Goal: Task Accomplishment & Management: Complete application form

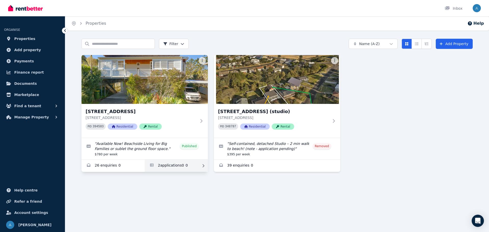
click at [165, 165] on link "Applications for 32 Ensenada Rd, Copacabana" at bounding box center [176, 166] width 63 height 12
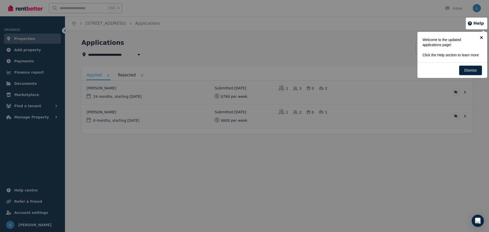
click at [482, 36] on link "×" at bounding box center [481, 37] width 11 height 11
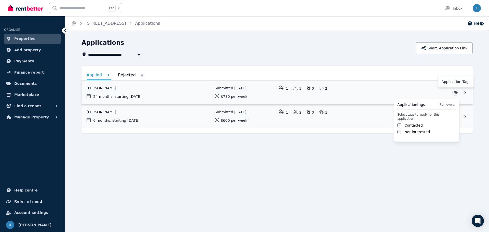
click at [456, 92] on html "**********" at bounding box center [244, 116] width 489 height 232
click at [406, 87] on html "**********" at bounding box center [244, 116] width 489 height 232
click at [96, 87] on link "View application: Justin Baird" at bounding box center [277, 93] width 391 height 24
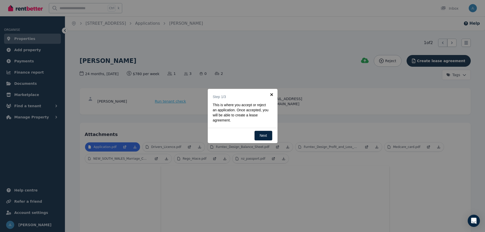
click at [271, 93] on link "×" at bounding box center [271, 94] width 11 height 11
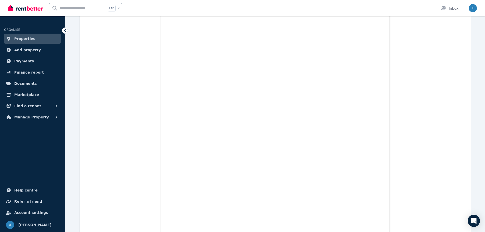
scroll to position [1480, 0]
click at [22, 72] on span "Finance report" at bounding box center [29, 72] width 30 height 6
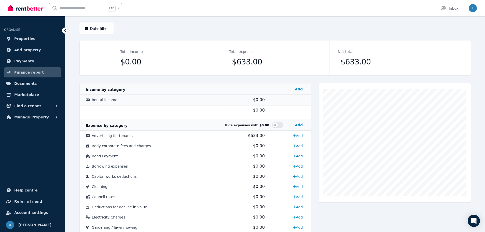
scroll to position [51, 0]
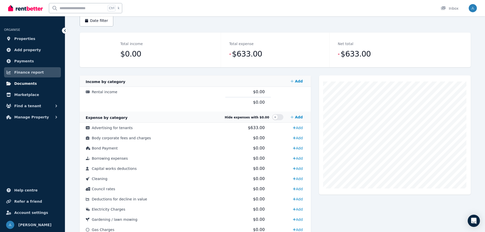
click at [25, 84] on span "Documents" at bounding box center [25, 84] width 23 height 6
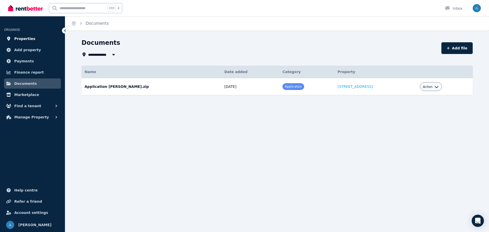
click at [20, 41] on span "Properties" at bounding box center [24, 39] width 21 height 6
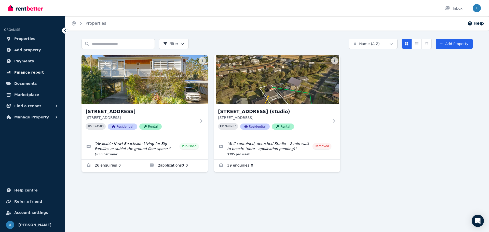
click at [22, 72] on span "Finance report" at bounding box center [29, 72] width 30 height 6
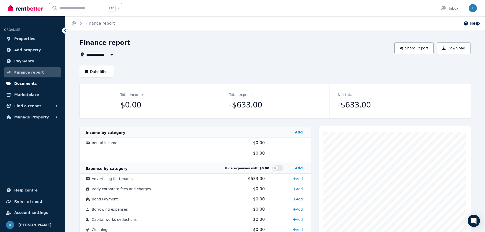
click at [25, 84] on span "Documents" at bounding box center [25, 84] width 23 height 6
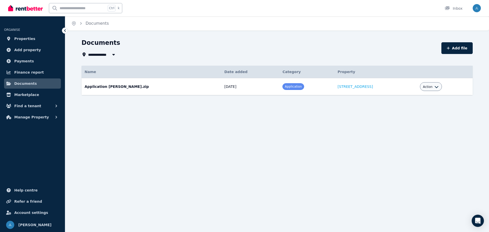
click at [283, 89] on span at bounding box center [293, 87] width 21 height 6
click at [275, 47] on div "Documents" at bounding box center [260, 44] width 357 height 10
click at [38, 84] on link "Documents" at bounding box center [32, 83] width 57 height 10
click at [26, 42] on link "Properties" at bounding box center [32, 39] width 57 height 10
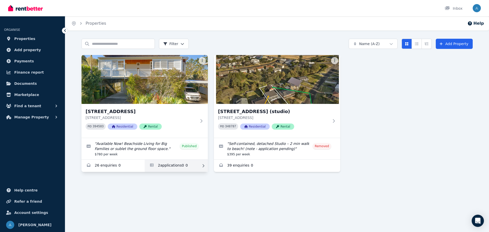
click at [165, 166] on link "Applications for 32 Ensenada Rd, Copacabana" at bounding box center [176, 166] width 63 height 12
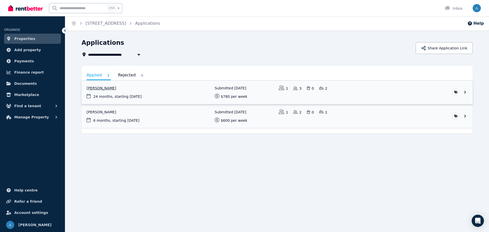
click at [98, 89] on link "View application: Justin Baird" at bounding box center [277, 93] width 391 height 24
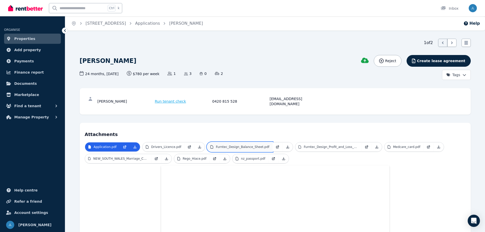
click at [225, 145] on p "Furntec_Design_Balance_Sheet.pdf" at bounding box center [242, 147] width 53 height 4
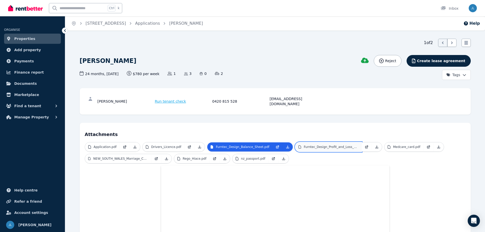
click at [307, 145] on p "Furntec_Design_Profit_and_Loss_5.pdf" at bounding box center [331, 147] width 55 height 4
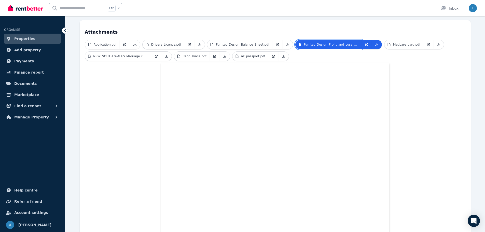
scroll to position [102, 0]
click at [132, 55] on p "NEW_SOUTH_WALES_Marriage_Cer.pdf" at bounding box center [120, 57] width 55 height 4
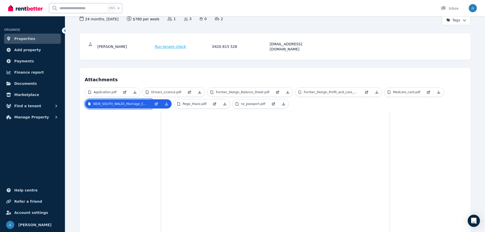
scroll to position [51, 0]
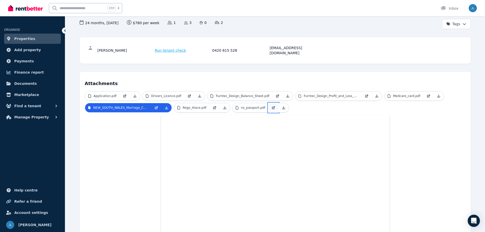
click at [269, 103] on link at bounding box center [274, 107] width 10 height 9
click at [190, 106] on p "Rego_Hiace.pdf" at bounding box center [195, 108] width 24 height 4
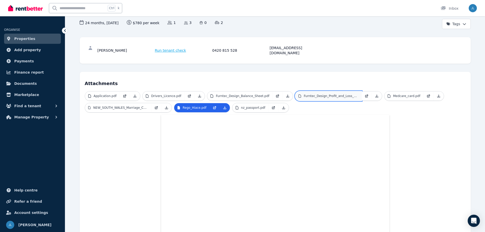
click at [314, 94] on p "Furntec_Design_Profit_and_Loss_5.pdf" at bounding box center [331, 96] width 55 height 4
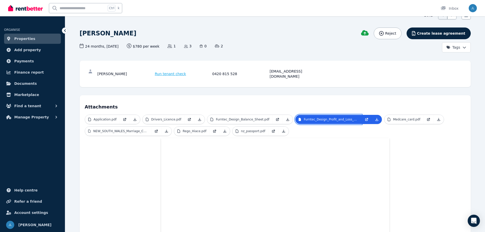
scroll to position [25, 0]
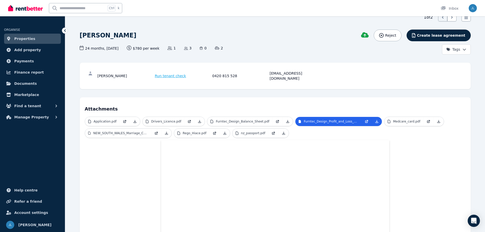
click at [25, 38] on span "Properties" at bounding box center [24, 39] width 21 height 6
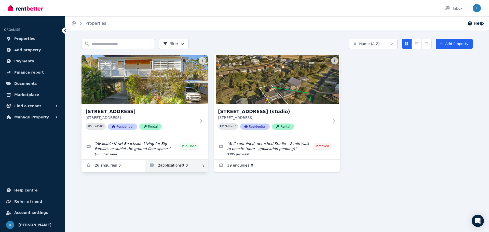
click at [163, 166] on link "Applications for 32 Ensenada Rd, Copacabana" at bounding box center [176, 166] width 63 height 12
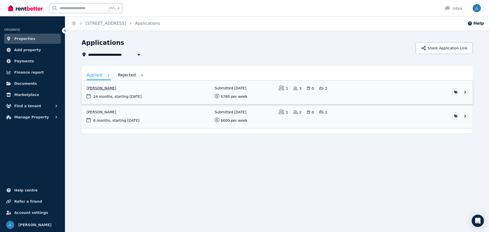
click at [98, 88] on link "View application: Justin Baird" at bounding box center [277, 93] width 391 height 24
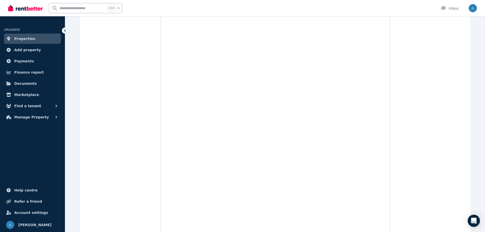
scroll to position [1911, 0]
click at [23, 191] on span "Help centre" at bounding box center [25, 190] width 23 height 6
click at [25, 192] on span "Help centre" at bounding box center [25, 190] width 23 height 6
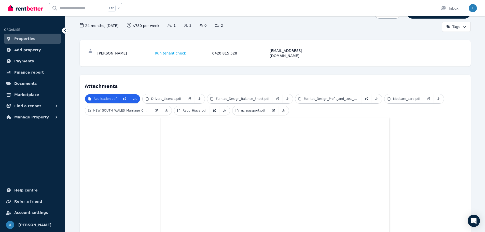
scroll to position [0, 0]
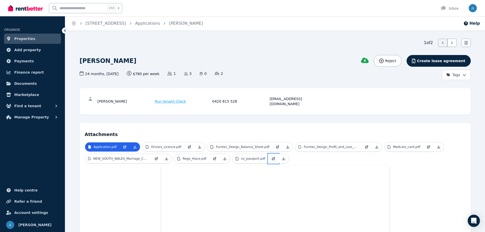
click at [272, 157] on icon at bounding box center [274, 159] width 4 height 4
click at [281, 155] on link at bounding box center [284, 158] width 10 height 9
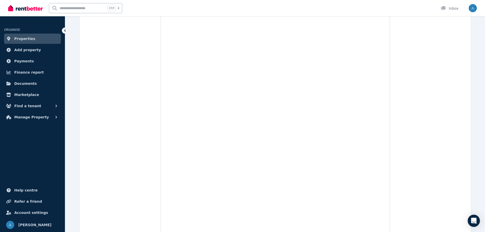
scroll to position [588, 0]
click at [23, 83] on span "Documents" at bounding box center [25, 84] width 23 height 6
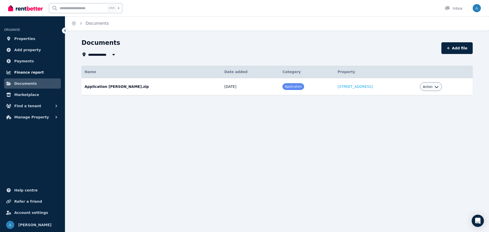
click at [26, 73] on span "Finance report" at bounding box center [29, 72] width 30 height 6
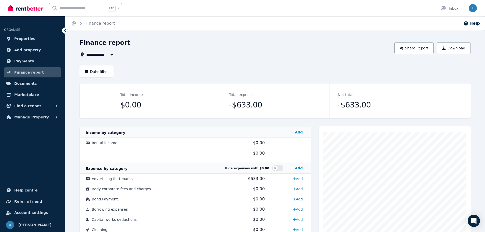
scroll to position [25, 0]
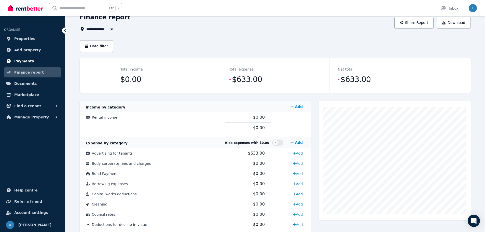
click at [27, 62] on span "Payments" at bounding box center [24, 61] width 20 height 6
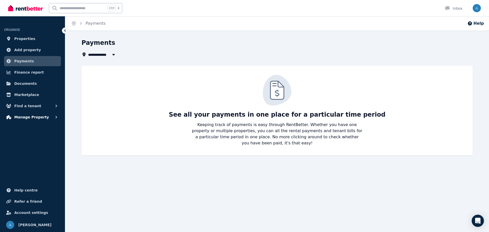
click at [28, 117] on span "Manage Property" at bounding box center [31, 117] width 35 height 6
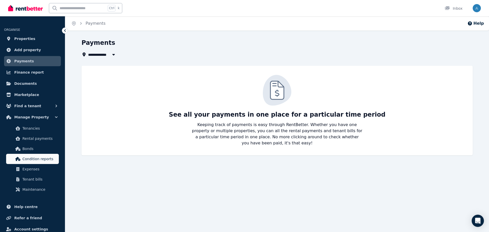
click at [34, 156] on span "Condition reports" at bounding box center [39, 159] width 34 height 6
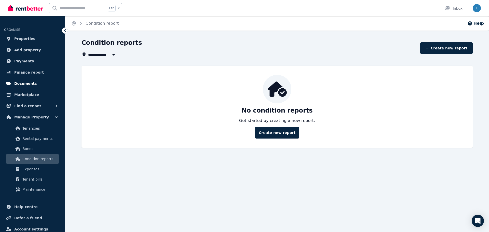
click at [31, 84] on span "Documents" at bounding box center [25, 84] width 23 height 6
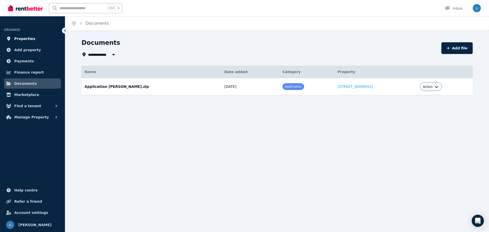
click at [41, 37] on link "Properties" at bounding box center [32, 39] width 57 height 10
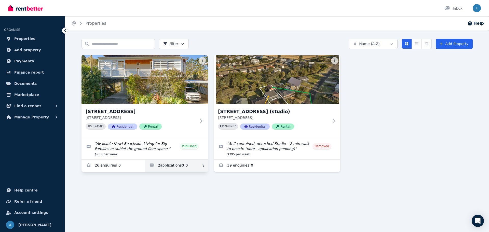
click at [173, 165] on link "Applications for 32 Ensenada Rd, Copacabana" at bounding box center [176, 166] width 63 height 12
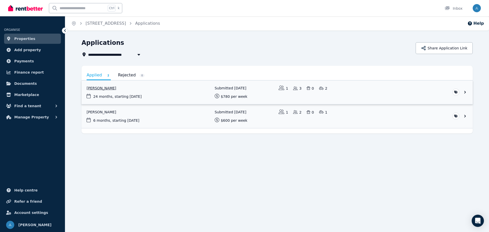
click at [96, 88] on link "View application: Justin Baird" at bounding box center [277, 93] width 391 height 24
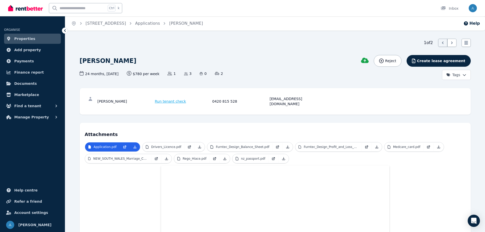
click at [165, 100] on span "Run tenant check" at bounding box center [170, 101] width 31 height 5
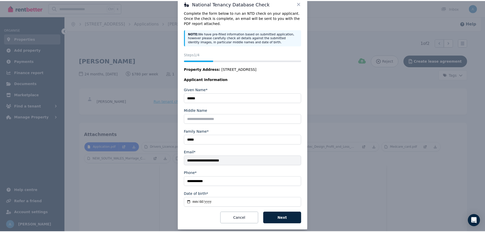
scroll to position [20, 0]
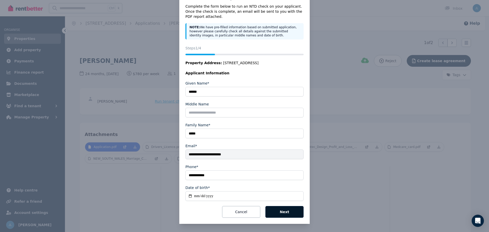
drag, startPoint x: 277, startPoint y: 211, endPoint x: 274, endPoint y: 211, distance: 3.3
click at [277, 211] on button "Next" at bounding box center [284, 212] width 38 height 12
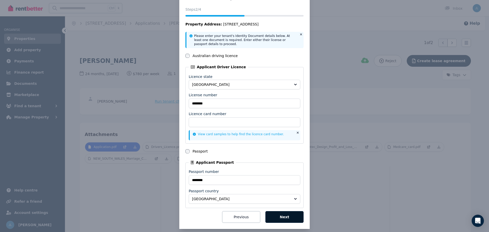
click at [279, 217] on button "Next" at bounding box center [284, 217] width 38 height 12
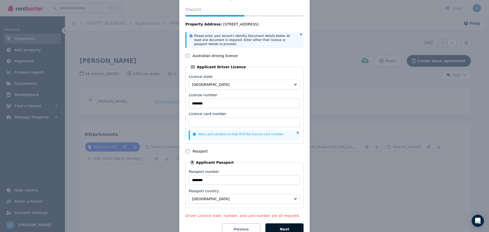
click at [279, 217] on p "Driver Licence state, number, and card number are all required." at bounding box center [244, 215] width 118 height 5
click at [135, 8] on div "National Tenancy Database Check Status Steps 2 /4 Property Address: 32 Ensenada…" at bounding box center [244, 114] width 489 height 269
click at [333, 29] on div "National Tenancy Database Check Status Steps 2 /4 Property Address: 32 Ensenada…" at bounding box center [244, 114] width 489 height 269
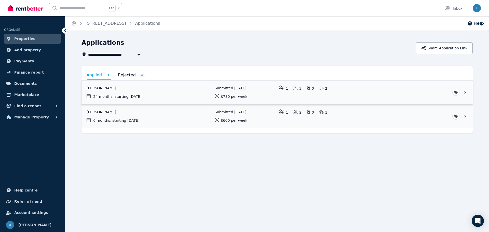
click at [98, 87] on link "View application: Justin Baird" at bounding box center [277, 93] width 391 height 24
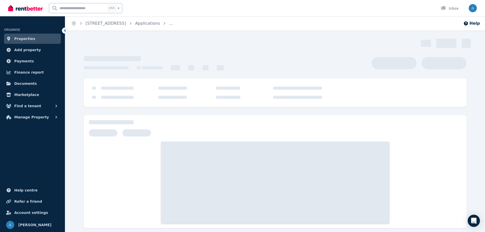
click at [98, 87] on div at bounding box center [275, 88] width 373 height 9
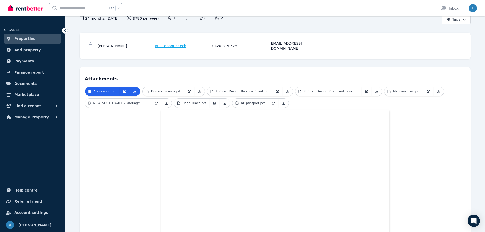
scroll to position [33, 0]
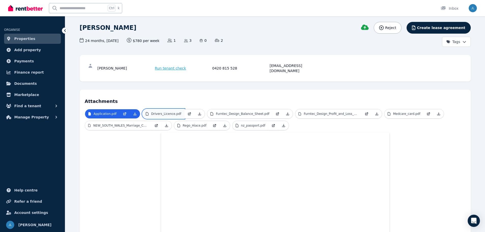
click at [176, 112] on p "Drivers_Licence.pdf" at bounding box center [166, 114] width 30 height 4
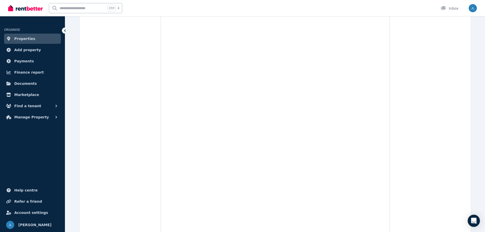
scroll to position [492, 0]
click at [22, 41] on span "Properties" at bounding box center [24, 39] width 21 height 6
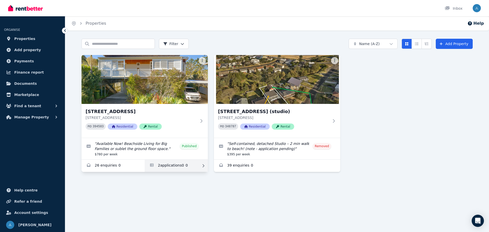
click at [168, 166] on link "Applications for 32 Ensenada Rd, Copacabana" at bounding box center [176, 166] width 63 height 12
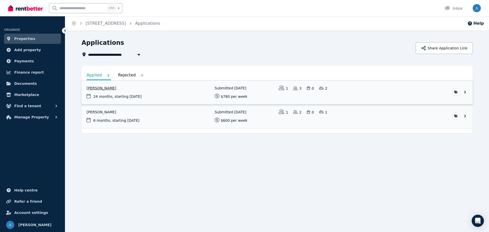
click at [94, 88] on link "View application: Justin Baird" at bounding box center [277, 93] width 391 height 24
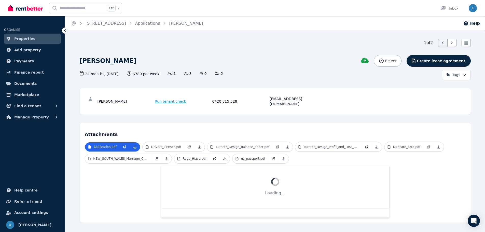
click at [173, 99] on span "Run tenant check" at bounding box center [170, 101] width 31 height 5
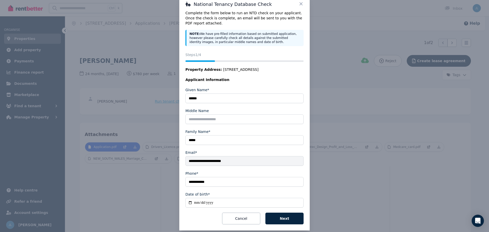
scroll to position [20, 0]
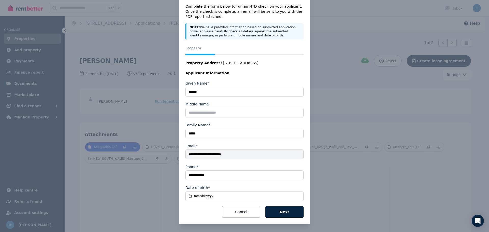
click at [274, 206] on fieldset "**********" at bounding box center [244, 143] width 118 height 125
click at [277, 210] on button "Next" at bounding box center [284, 212] width 38 height 12
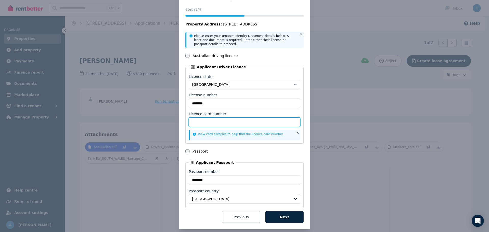
click at [200, 123] on input "Licence card number" at bounding box center [245, 122] width 112 height 10
type input "**********"
click at [279, 215] on button "Next" at bounding box center [284, 217] width 38 height 12
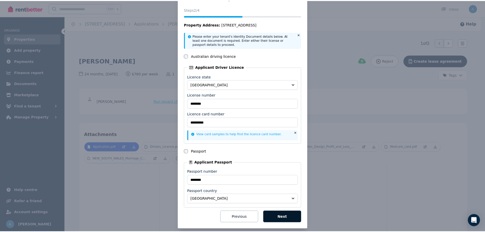
scroll to position [0, 0]
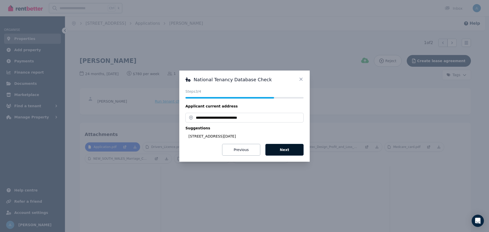
click at [284, 149] on button "Next" at bounding box center [284, 150] width 38 height 12
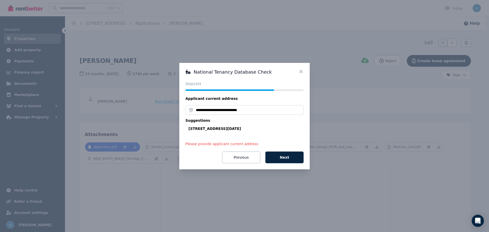
click at [250, 128] on div "10 Lucia Avenue, Copacabana NSW 2251, Australia" at bounding box center [246, 128] width 115 height 5
type input "**********"
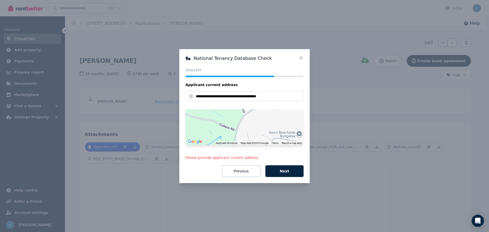
click at [289, 170] on button "Next" at bounding box center [284, 171] width 38 height 12
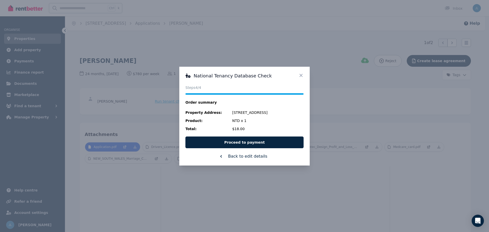
click at [252, 157] on button "Back to edit details" at bounding box center [244, 156] width 118 height 6
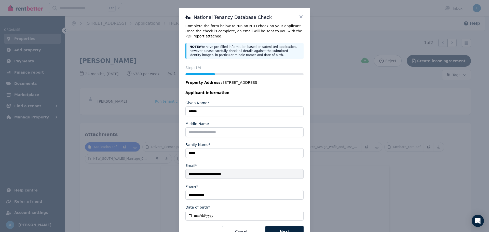
click at [299, 15] on icon at bounding box center [301, 16] width 5 height 5
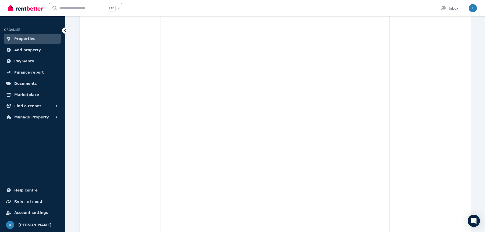
scroll to position [790, 0]
